Goal: Find specific page/section: Find specific page/section

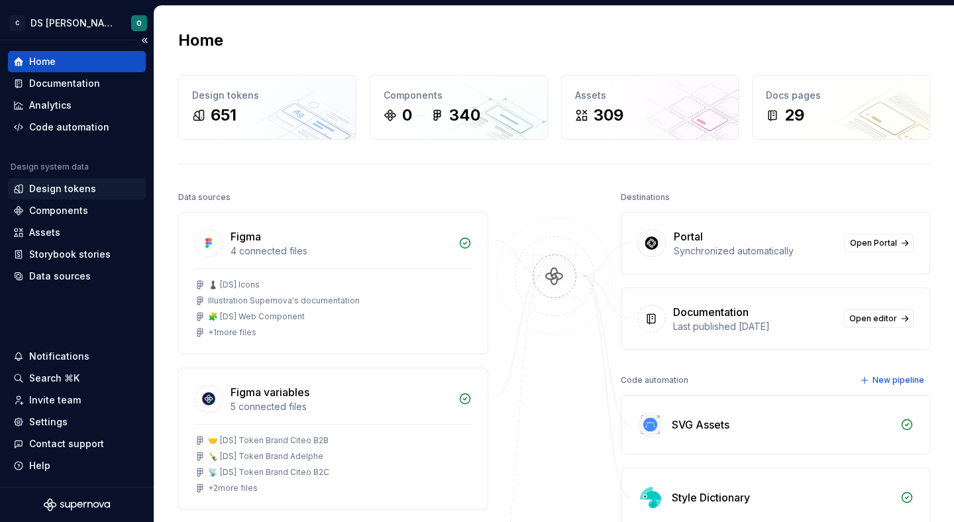
click at [72, 188] on div "Design tokens" at bounding box center [62, 188] width 67 height 13
